Goal: Transaction & Acquisition: Purchase product/service

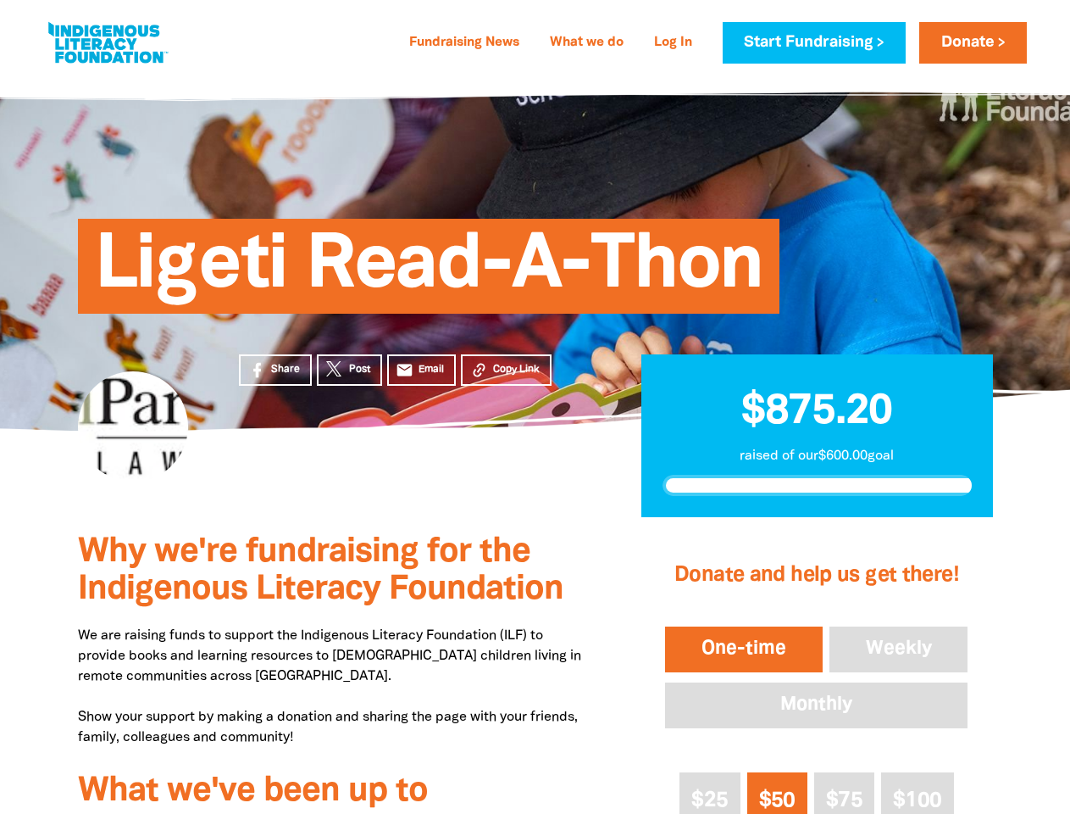
click at [535, 407] on div "Ligeti Read-A-Thon" at bounding box center [535, 253] width 1017 height 354
click at [506, 370] on span "Copy Link" at bounding box center [516, 369] width 47 height 15
click at [743, 649] on button "One-time" at bounding box center [744, 649] width 164 height 53
click at [899, 649] on button "Weekly" at bounding box center [899, 649] width 146 height 53
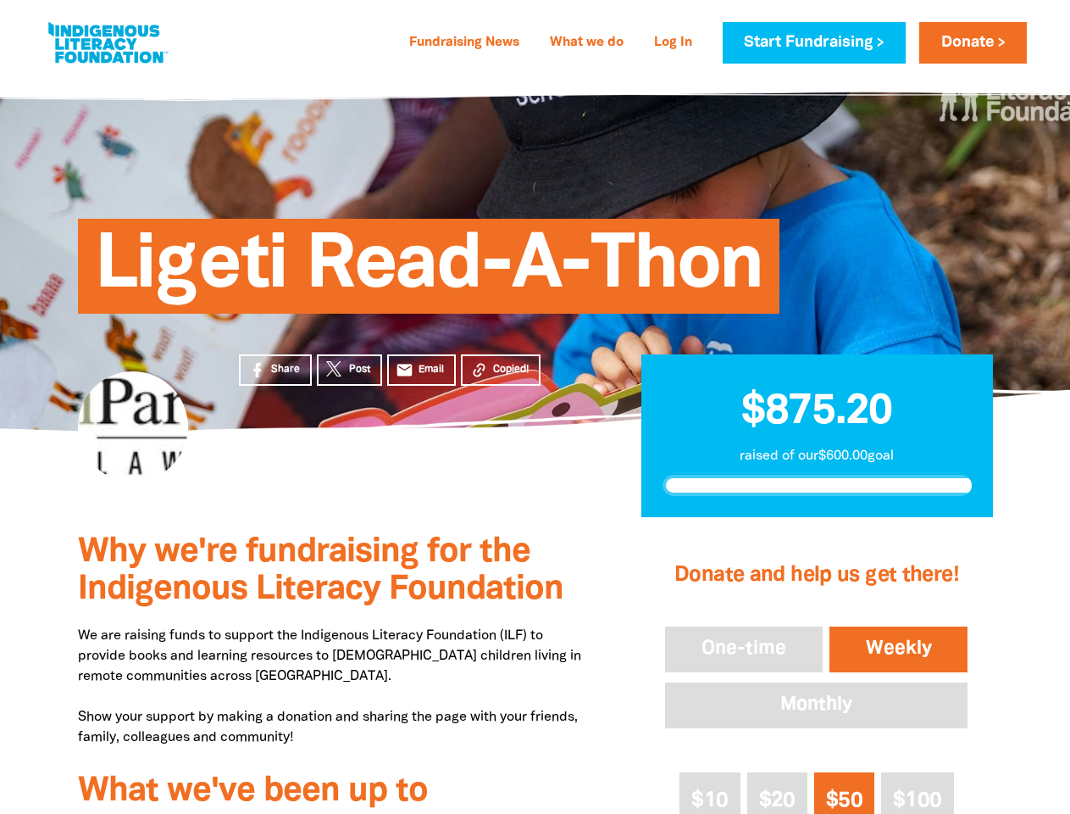
click at [816, 705] on button "Monthly" at bounding box center [816, 705] width 309 height 53
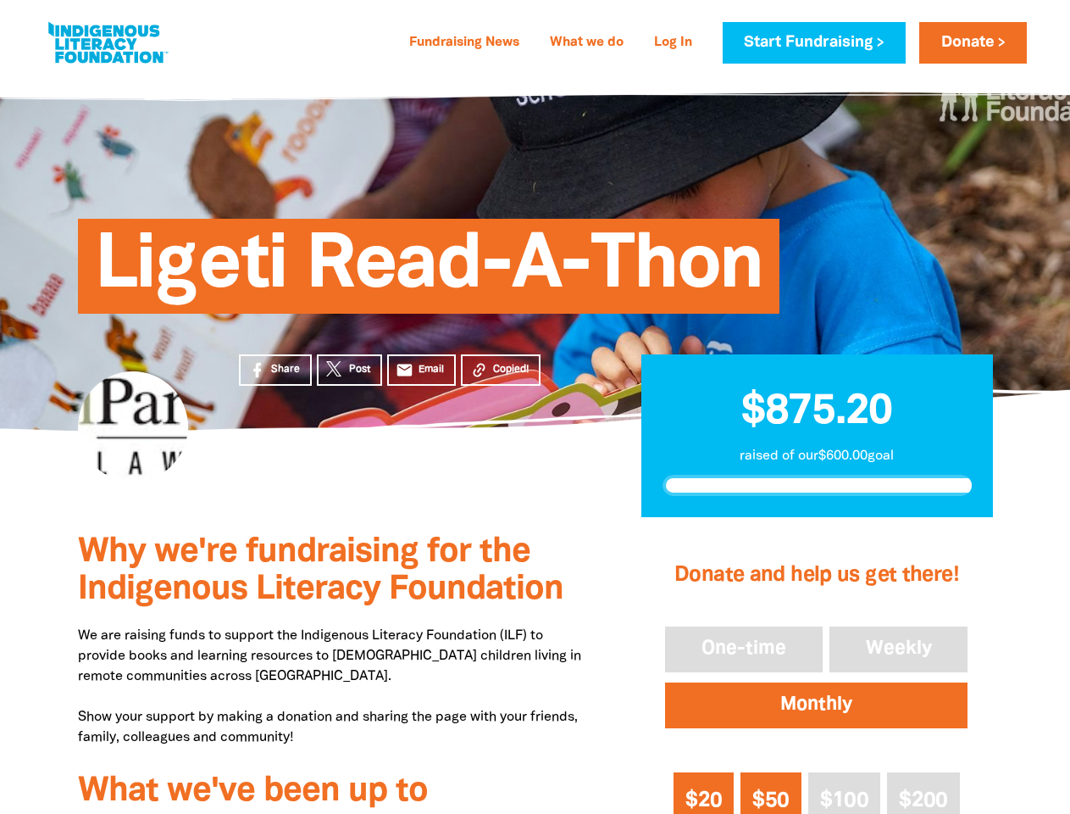
click at [710, 792] on span "$20" at bounding box center [704, 800] width 36 height 19
click at [777, 792] on span "$50" at bounding box center [771, 800] width 36 height 19
click at [844, 792] on span "$100" at bounding box center [844, 800] width 48 height 19
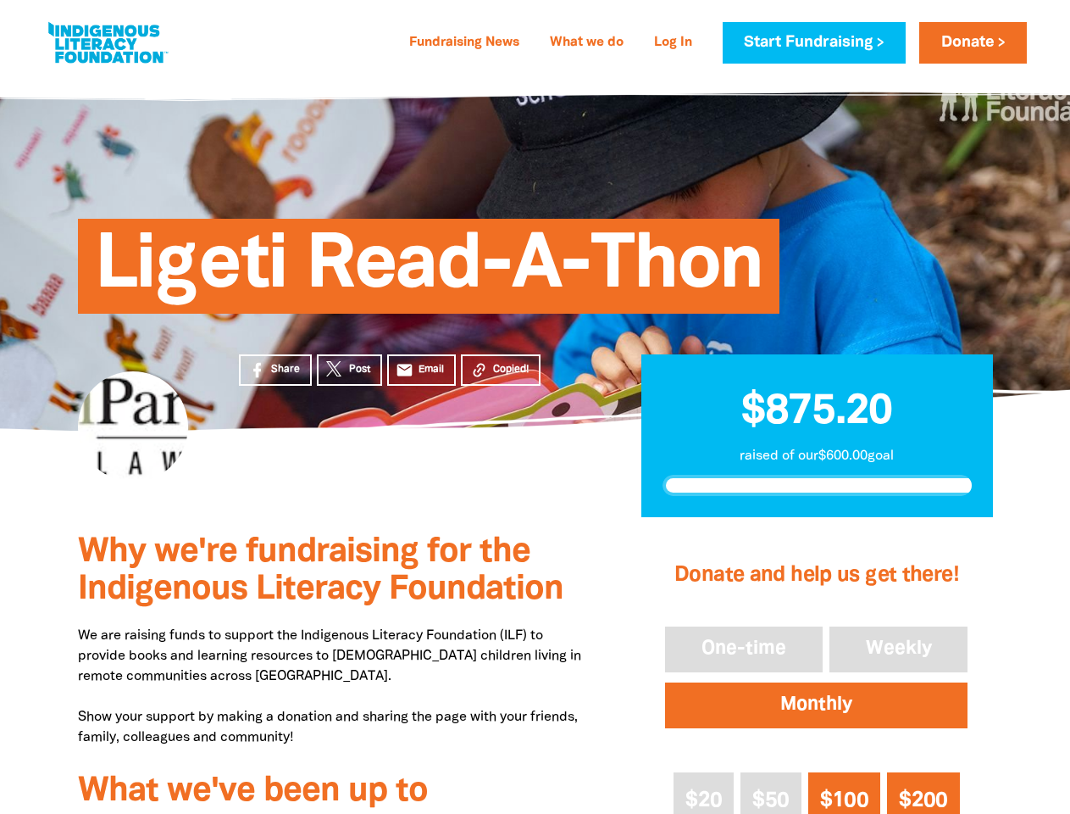
click at [917, 792] on span "$200" at bounding box center [923, 800] width 48 height 19
